Goal: Find contact information: Find contact information

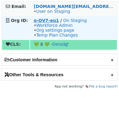
click at [46, 21] on strong "o-QV7-eu1" at bounding box center [46, 20] width 25 height 5
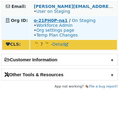
click at [41, 20] on strong "o-21PH0P-na1" at bounding box center [51, 20] width 34 height 5
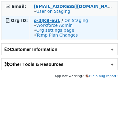
click at [53, 18] on strong "o-3JKB-eu1" at bounding box center [47, 20] width 26 height 5
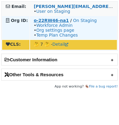
click at [43, 19] on strong "o-22RW46-na1" at bounding box center [51, 20] width 35 height 5
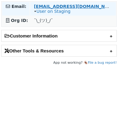
click at [67, 7] on strong "[EMAIL_ADDRESS][DOMAIN_NAME]" at bounding box center [75, 6] width 83 height 5
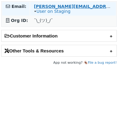
click at [63, 8] on strong "ilona.kesminiene@ignitis.lt" at bounding box center [95, 6] width 122 height 5
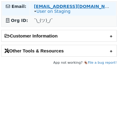
click at [53, 5] on strong "[EMAIL_ADDRESS][DOMAIN_NAME]" at bounding box center [75, 6] width 83 height 5
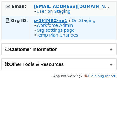
click at [53, 20] on strong "o-1J4MRZ-na1" at bounding box center [50, 20] width 33 height 5
click at [46, 19] on strong "o-3JKB-eu1" at bounding box center [47, 20] width 26 height 5
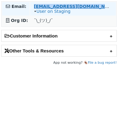
click at [39, 6] on strong "arturoduarte647@gmail.com" at bounding box center [75, 6] width 83 height 5
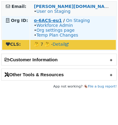
click at [47, 19] on strong "o-6ACS-eu1" at bounding box center [48, 20] width 28 height 5
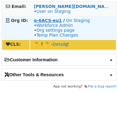
click at [53, 20] on strong "o-6ACS-eu1" at bounding box center [48, 20] width 28 height 5
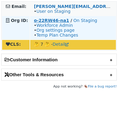
click at [43, 19] on strong "o-22RW46-na1" at bounding box center [51, 20] width 35 height 5
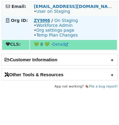
click at [39, 19] on strong "ZY9M6" at bounding box center [42, 20] width 16 height 5
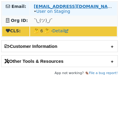
click at [53, 5] on strong "[EMAIL_ADDRESS][DOMAIN_NAME]" at bounding box center [75, 6] width 83 height 5
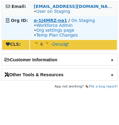
click at [50, 19] on strong "o-1J4MRZ-na1" at bounding box center [50, 20] width 33 height 5
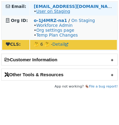
click at [57, 13] on link "User on Staging" at bounding box center [53, 11] width 34 height 5
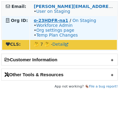
click at [39, 20] on strong "o-23HDFR-na1" at bounding box center [51, 20] width 35 height 5
click at [54, 21] on strong "o-23HDFR-na1" at bounding box center [51, 20] width 35 height 5
click at [48, 22] on strong "o-23HDFR-na1" at bounding box center [51, 20] width 35 height 5
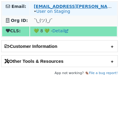
click at [56, 5] on strong "vinicius.bilotto-lima@itau-unibanco.com.br" at bounding box center [95, 6] width 122 height 5
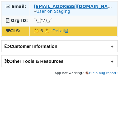
click at [46, 7] on strong "[EMAIL_ADDRESS][DOMAIN_NAME]" at bounding box center [75, 6] width 83 height 5
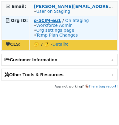
click at [48, 20] on strong "o-5CJM-eu1" at bounding box center [47, 20] width 27 height 5
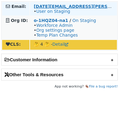
click at [46, 6] on strong "[DATE][EMAIL_ADDRESS][PERSON_NAME][DOMAIN_NAME]" at bounding box center [103, 6] width 139 height 5
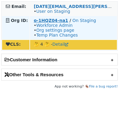
click at [39, 21] on strong "o-1HQZ04-na1" at bounding box center [51, 20] width 34 height 5
click at [51, 19] on strong "o-1HQZ04-na1" at bounding box center [51, 20] width 34 height 5
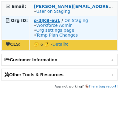
click at [55, 20] on strong "o-3JKB-eu1" at bounding box center [47, 20] width 26 height 5
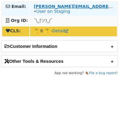
click at [46, 4] on strong "[PERSON_NAME][EMAIL_ADDRESS][DOMAIN_NAME]" at bounding box center [95, 6] width 122 height 5
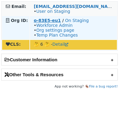
click at [38, 20] on strong "o-83E5-eu1" at bounding box center [47, 20] width 27 height 5
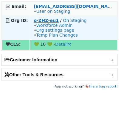
click at [38, 19] on strong "o-ZHZ-eu1" at bounding box center [46, 20] width 25 height 5
